Goal: Information Seeking & Learning: Find specific fact

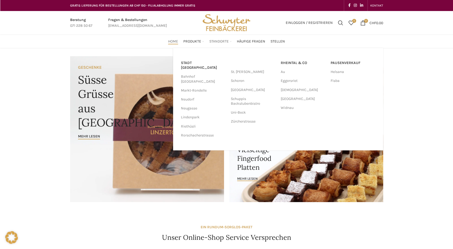
click at [219, 43] on span "Standorte" at bounding box center [218, 41] width 19 height 5
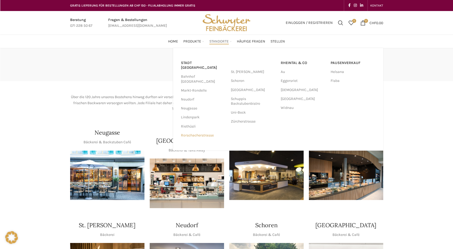
click at [194, 131] on link "Rorschacherstrasse" at bounding box center [203, 135] width 45 height 9
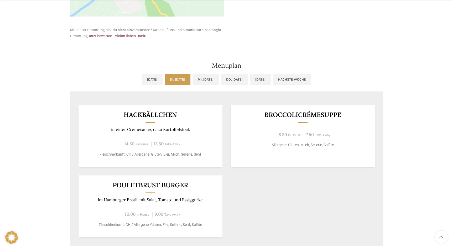
scroll to position [286, 0]
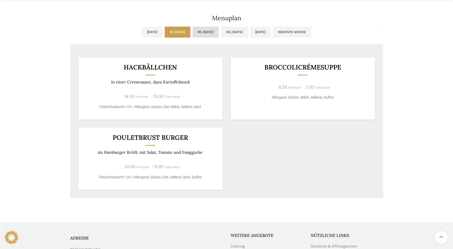
click at [206, 34] on link "Mi, [DATE]" at bounding box center [206, 32] width 26 height 11
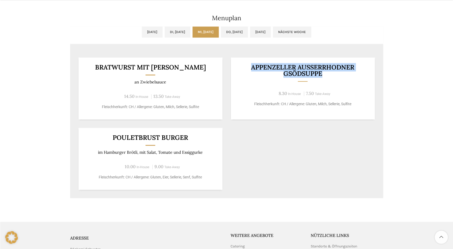
drag, startPoint x: 332, startPoint y: 72, endPoint x: 252, endPoint y: 65, distance: 80.4
click at [252, 65] on h3 "Appenzeller Ausserrhodner Gsödsuppe" at bounding box center [302, 70] width 131 height 13
copy h3 "Appenzeller Ausserrhodner Gsödsuppe"
click at [232, 32] on link "Do, [DATE]" at bounding box center [234, 32] width 27 height 11
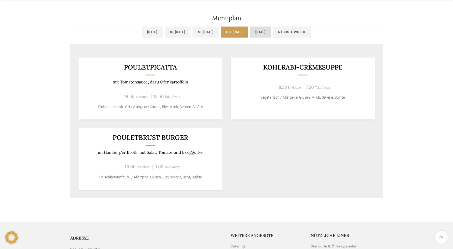
click at [268, 31] on link "[DATE]" at bounding box center [260, 32] width 21 height 11
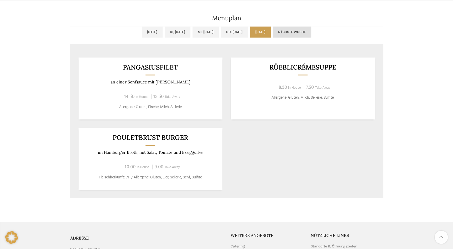
click at [311, 32] on link "Nächste Woche" at bounding box center [292, 32] width 38 height 11
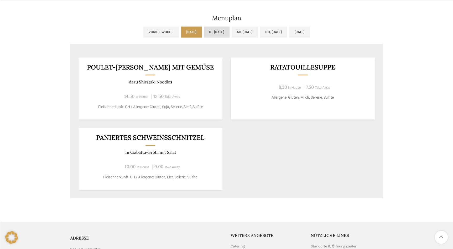
click at [215, 30] on link "Di, [DATE]" at bounding box center [217, 32] width 26 height 11
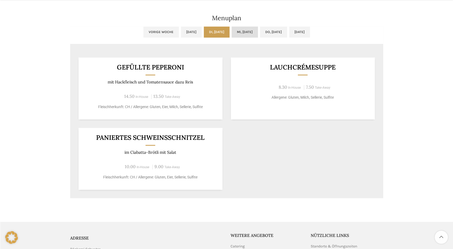
click at [246, 32] on link "Mi, [DATE]" at bounding box center [245, 32] width 26 height 11
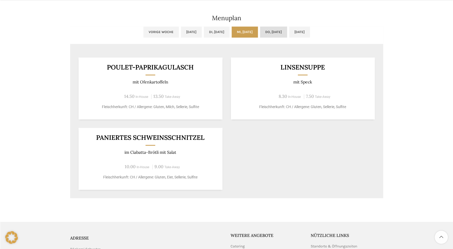
click at [287, 33] on link "Do, [DATE]" at bounding box center [273, 32] width 27 height 11
